Goal: Task Accomplishment & Management: Manage account settings

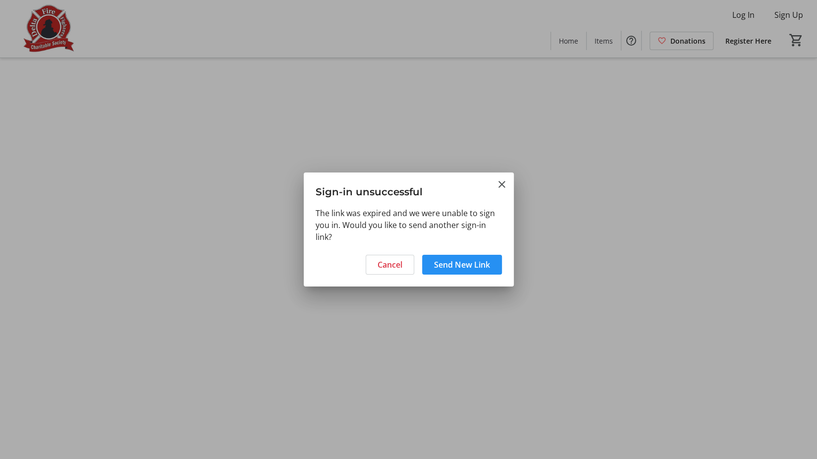
click at [465, 265] on span "Send New Link" at bounding box center [462, 265] width 56 height 12
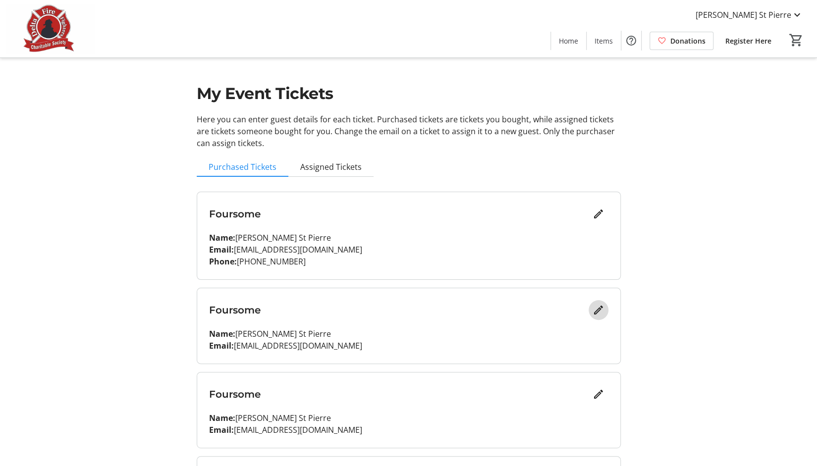
click at [411, 313] on mat-icon "Edit" at bounding box center [598, 310] width 12 height 12
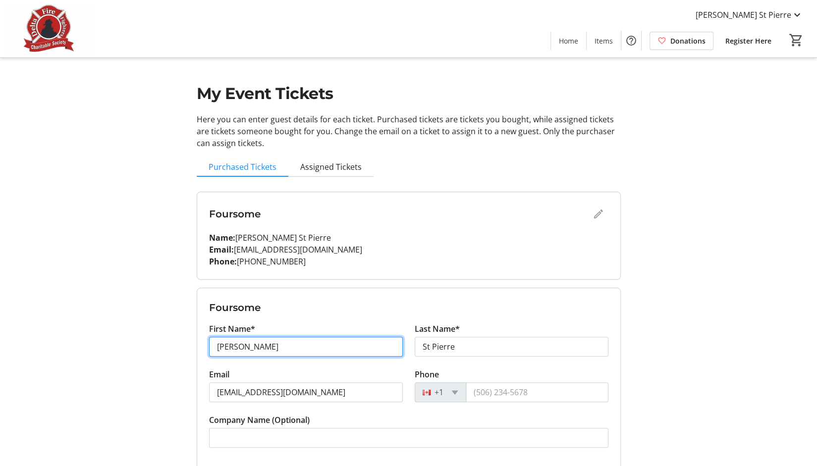
drag, startPoint x: 326, startPoint y: 344, endPoint x: 209, endPoint y: 345, distance: 117.4
click at [209, 345] on input "Jaclyn" at bounding box center [306, 347] width 194 height 20
type input "Valerie"
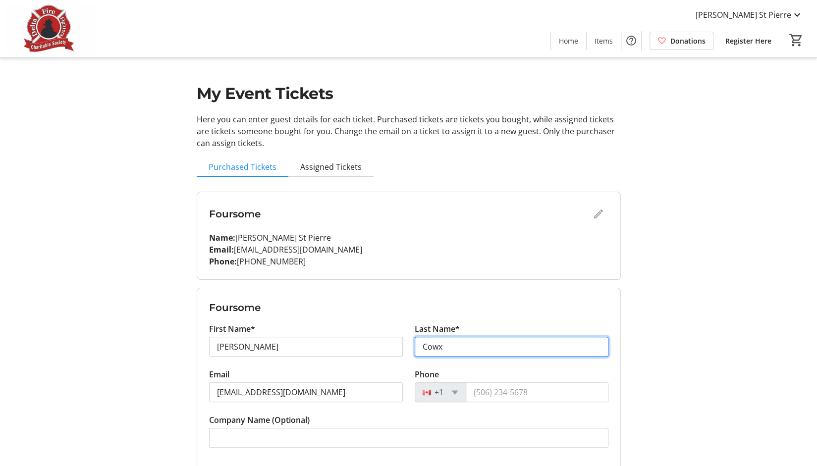
type input "Cowx"
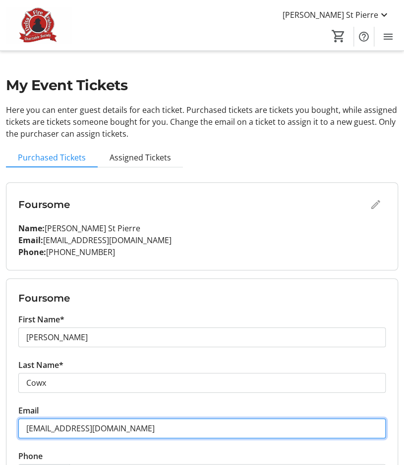
drag, startPoint x: 172, startPoint y: 430, endPoint x: -2, endPoint y: 408, distance: 175.8
click at [0, 408] on html "Jaclyn St Pierre Home Items Donations Register Here 0 Home Items Donations Regi…" at bounding box center [202, 395] width 404 height 790
paste input "valerie.cowx@corusent"
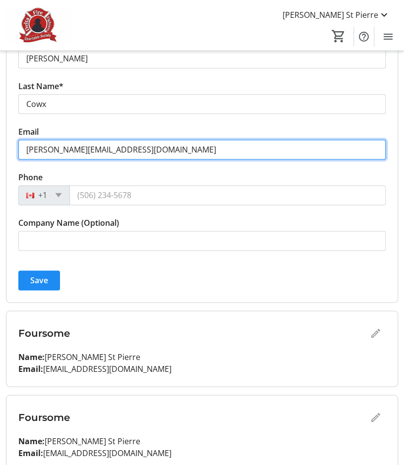
scroll to position [279, 0]
type input "[PERSON_NAME][EMAIL_ADDRESS][DOMAIN_NAME]"
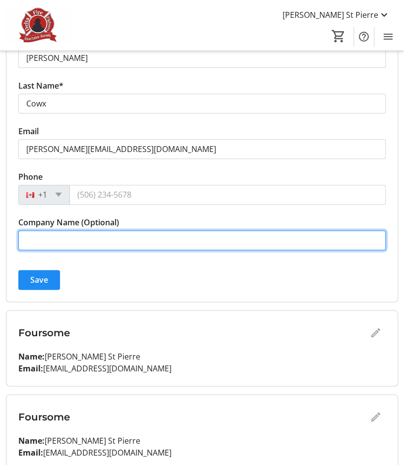
click at [74, 235] on input "Company Name (Optional)" at bounding box center [201, 240] width 367 height 20
type input "Corus Entertainment"
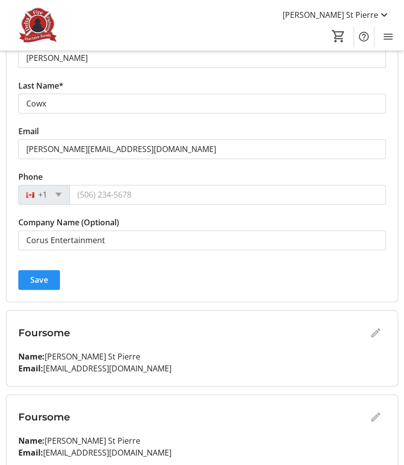
click at [46, 275] on span "Save" at bounding box center [39, 280] width 18 height 12
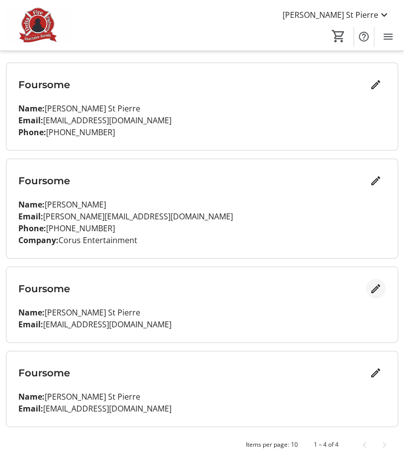
click at [372, 289] on mat-icon "Edit" at bounding box center [375, 289] width 12 height 12
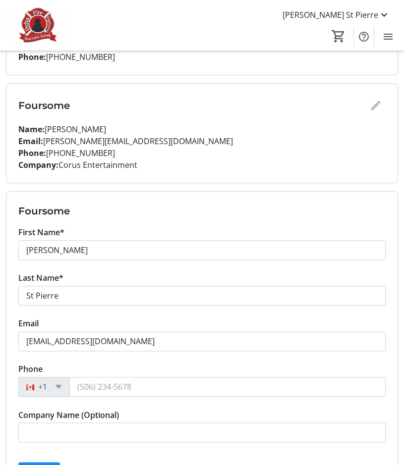
scroll to position [196, 0]
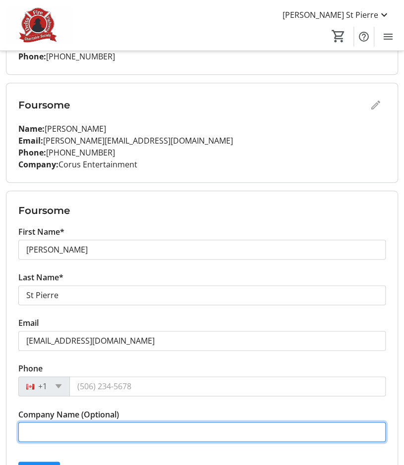
click at [125, 428] on input "Company Name (Optional)" at bounding box center [201, 432] width 367 height 20
paste input "Fresh Direct Produce -"
type input "Fresh Direct Produce"
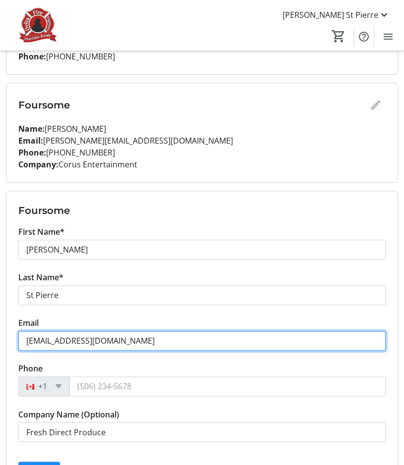
drag, startPoint x: 192, startPoint y: 344, endPoint x: -19, endPoint y: 336, distance: 210.7
click at [0, 336] on html "Jaclyn St Pierre Home Items Donations Register Here 0 Home Items Donations Regi…" at bounding box center [202, 210] width 404 height 813
paste input "peter.app@freshdirectprodu"
type input "[DOMAIN_NAME][EMAIL_ADDRESS][DOMAIN_NAME]"
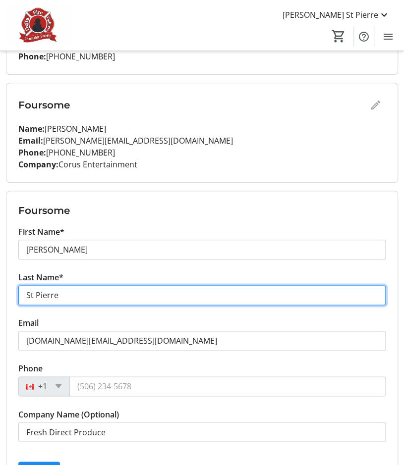
drag, startPoint x: 77, startPoint y: 294, endPoint x: -19, endPoint y: 283, distance: 96.7
click at [0, 283] on html "Jaclyn St Pierre Home Items Donations Register Here 0 Home Items Donations Regi…" at bounding box center [202, 210] width 404 height 813
type input "App"
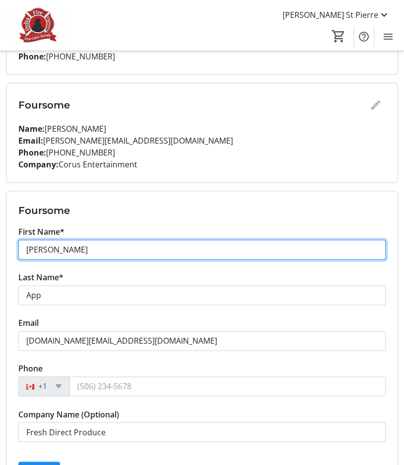
drag, startPoint x: 68, startPoint y: 246, endPoint x: 1, endPoint y: 245, distance: 67.4
click at [1, 245] on div "My Event Tickets Here you can enter guest details for each ticket. Purchased ti…" at bounding box center [202, 210] width 404 height 813
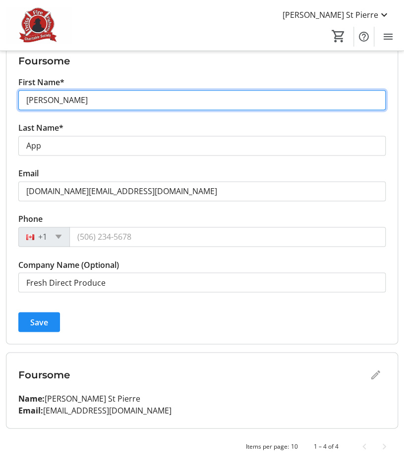
scroll to position [345, 0]
type input "Peter"
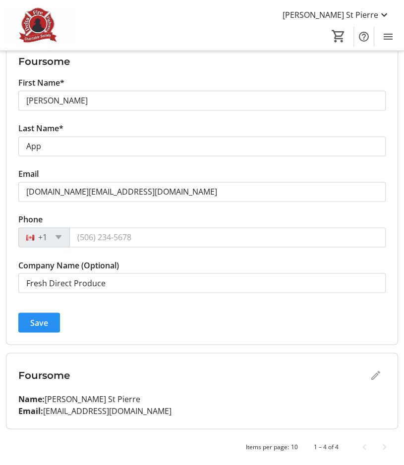
click at [51, 327] on span "submit" at bounding box center [39, 323] width 42 height 24
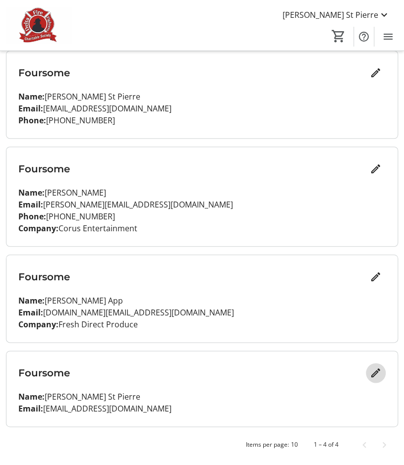
click at [372, 376] on mat-icon "Edit" at bounding box center [375, 373] width 12 height 12
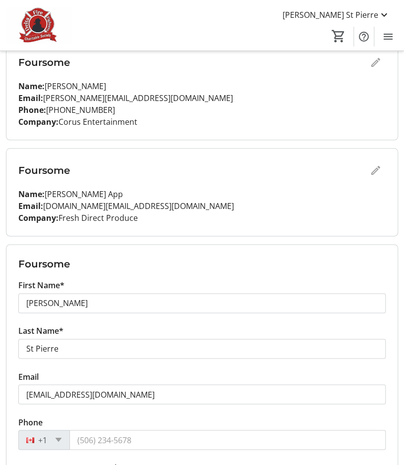
scroll to position [239, 0]
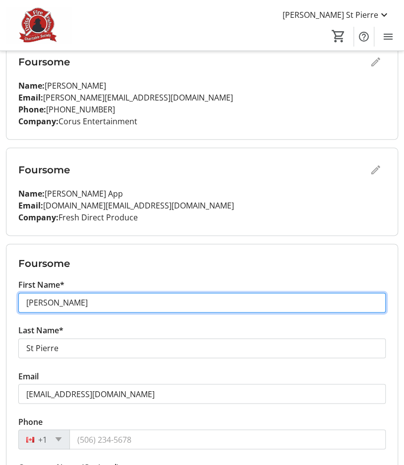
drag, startPoint x: 49, startPoint y: 300, endPoint x: -32, endPoint y: 299, distance: 81.2
click at [0, 299] on html "Jaclyn St Pierre Home Items Donations Register Here 0 Home Items Donations Regi…" at bounding box center [202, 173] width 404 height 825
type input "Geoff"
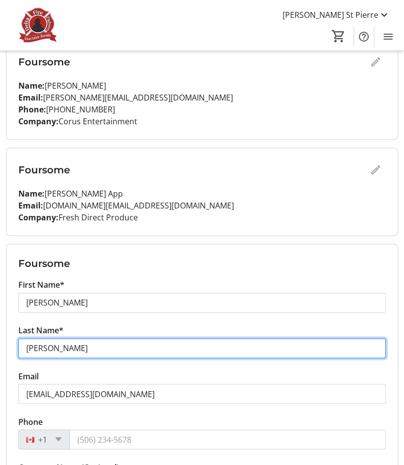
type input "Fannin"
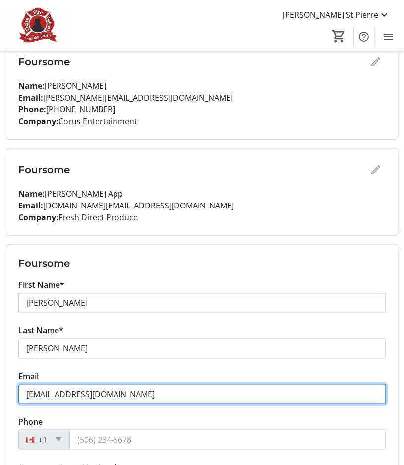
click at [141, 393] on input "[EMAIL_ADDRESS][DOMAIN_NAME]" at bounding box center [201, 394] width 367 height 20
drag, startPoint x: 177, startPoint y: 389, endPoint x: -44, endPoint y: 365, distance: 221.7
click at [0, 365] on html "Jaclyn St Pierre Home Items Donations Register Here 0 Home Items Donations Regi…" at bounding box center [202, 173] width 404 height 825
paste input "gfannin"
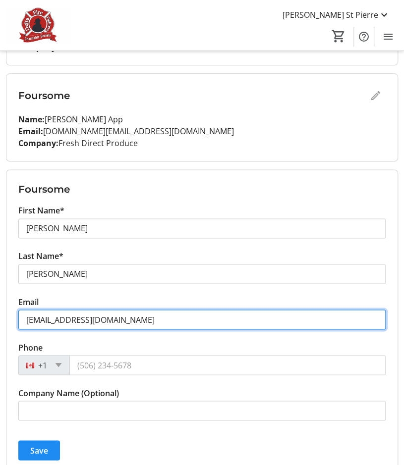
scroll to position [314, 0]
type input "[EMAIL_ADDRESS][DOMAIN_NAME]"
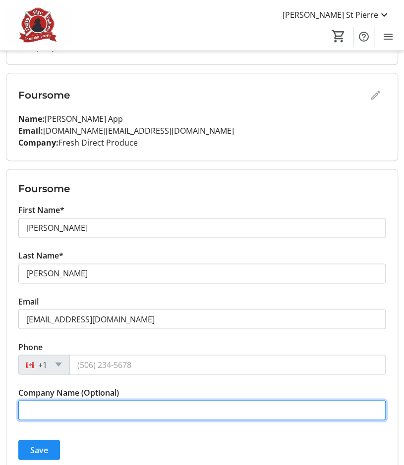
click at [91, 409] on input "Company Name (Optional)" at bounding box center [201, 410] width 367 height 20
type input "Midland Appliance"
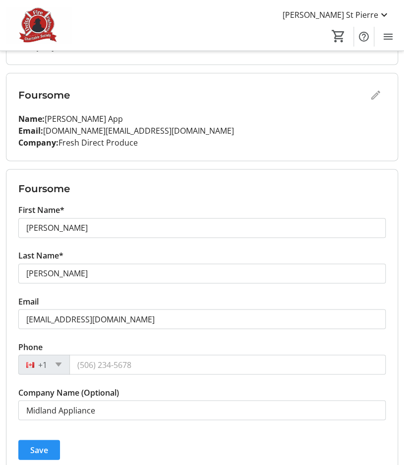
click at [41, 447] on span "Save" at bounding box center [39, 450] width 18 height 12
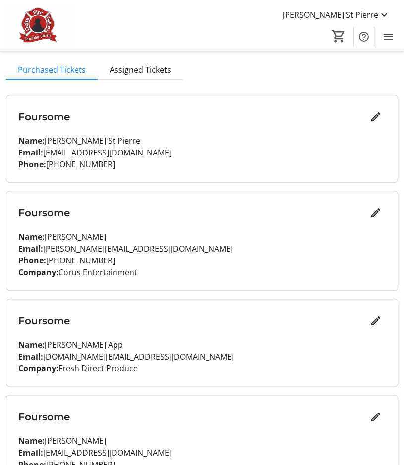
scroll to position [84, 0]
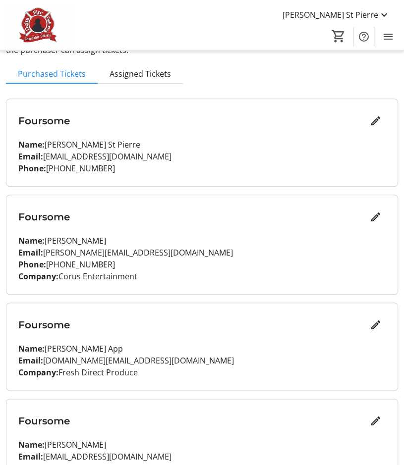
click at [53, 84] on div "My Event Tickets Here you can enter guest details for each ticket. Purchased ti…" at bounding box center [202, 227] width 404 height 622
click at [73, 71] on span "Purchased Tickets" at bounding box center [52, 74] width 68 height 8
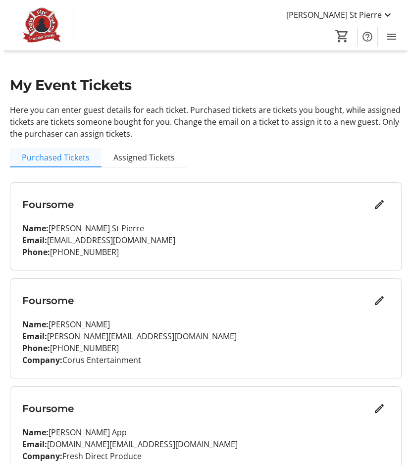
scroll to position [0, 0]
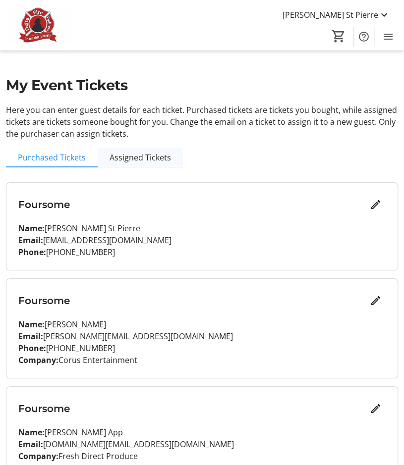
click at [133, 157] on span "Assigned Tickets" at bounding box center [139, 158] width 61 height 8
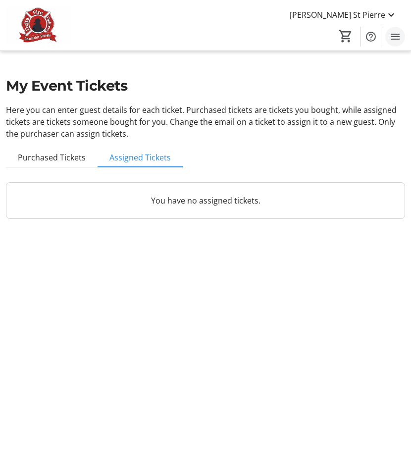
click at [392, 33] on mat-icon "Menu" at bounding box center [395, 37] width 12 height 12
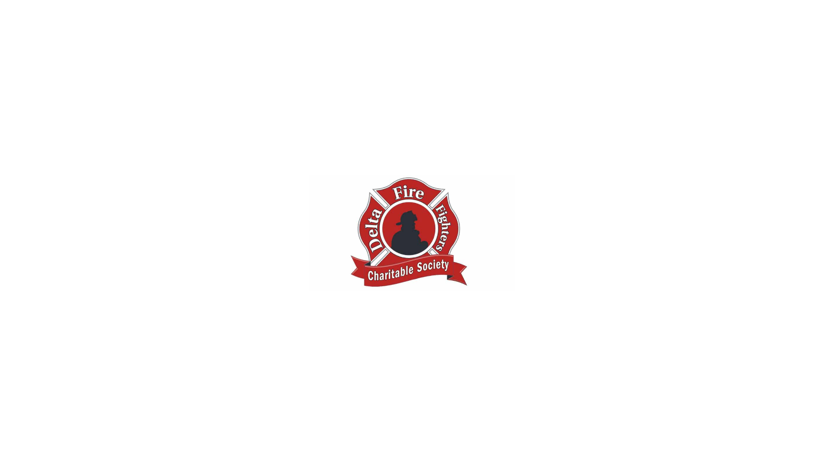
click at [549, 365] on div at bounding box center [412, 233] width 824 height 466
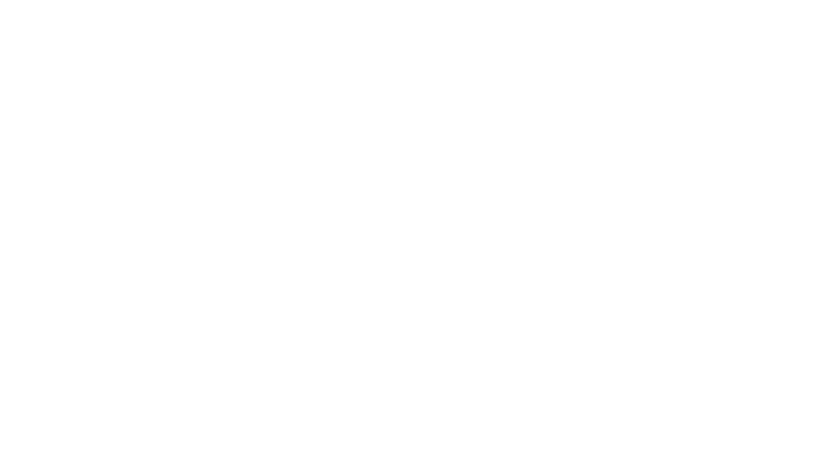
click at [549, 365] on div at bounding box center [412, 233] width 824 height 466
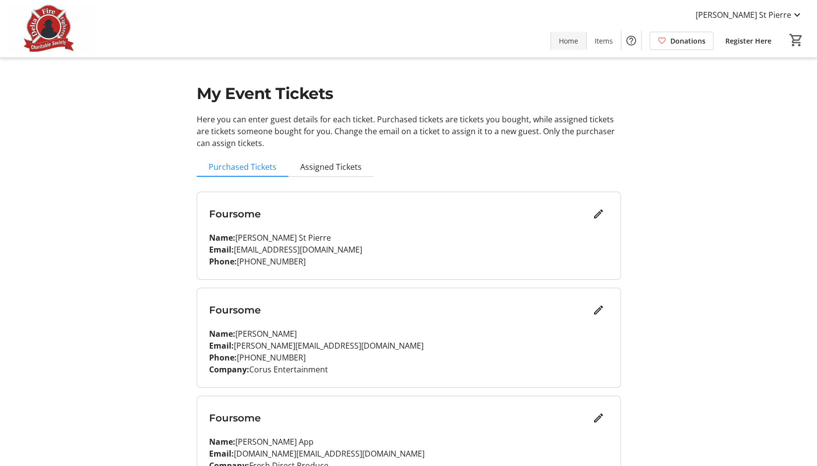
click at [573, 37] on span "Home" at bounding box center [568, 41] width 19 height 10
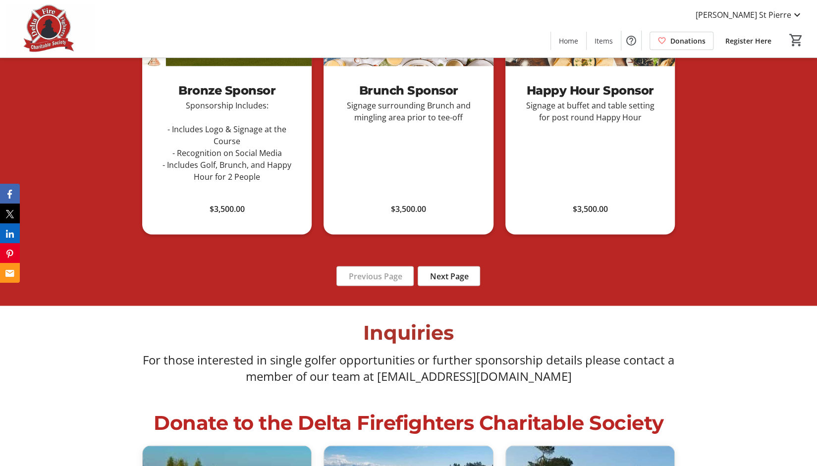
scroll to position [1029, 0]
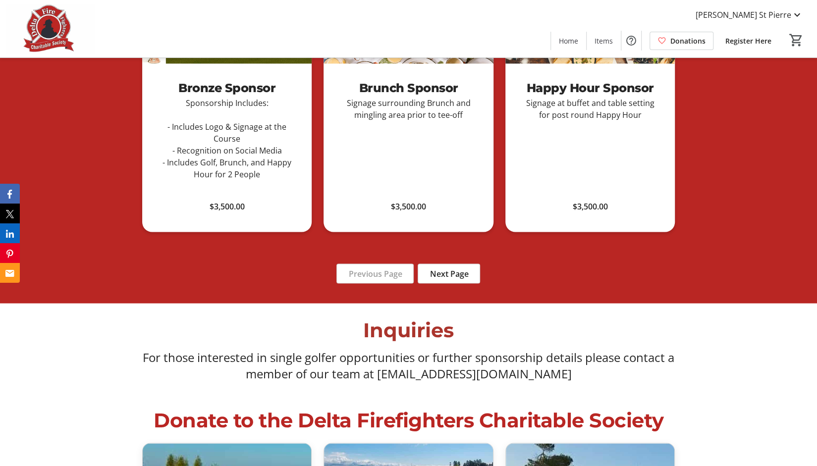
click at [461, 273] on span "Next Page" at bounding box center [448, 273] width 39 height 12
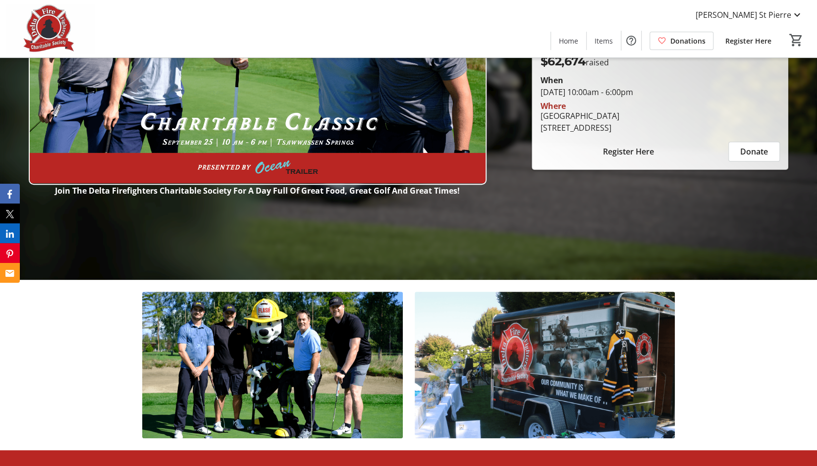
scroll to position [185, 0]
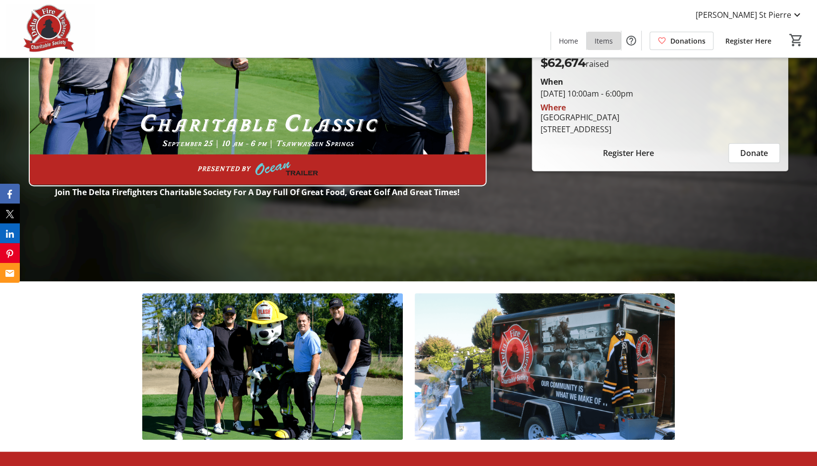
click at [607, 45] on span "Items" at bounding box center [603, 41] width 18 height 10
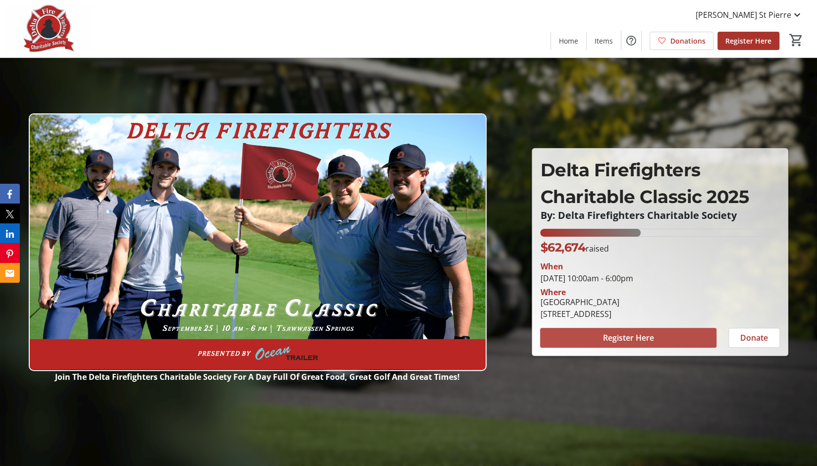
click at [613, 327] on span at bounding box center [628, 338] width 176 height 24
